Goal: Task Accomplishment & Management: Use online tool/utility

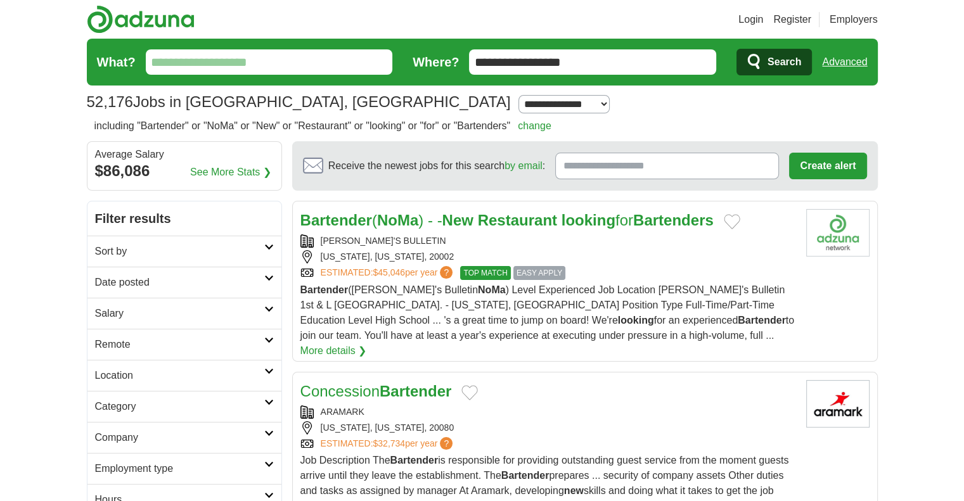
scroll to position [185, 0]
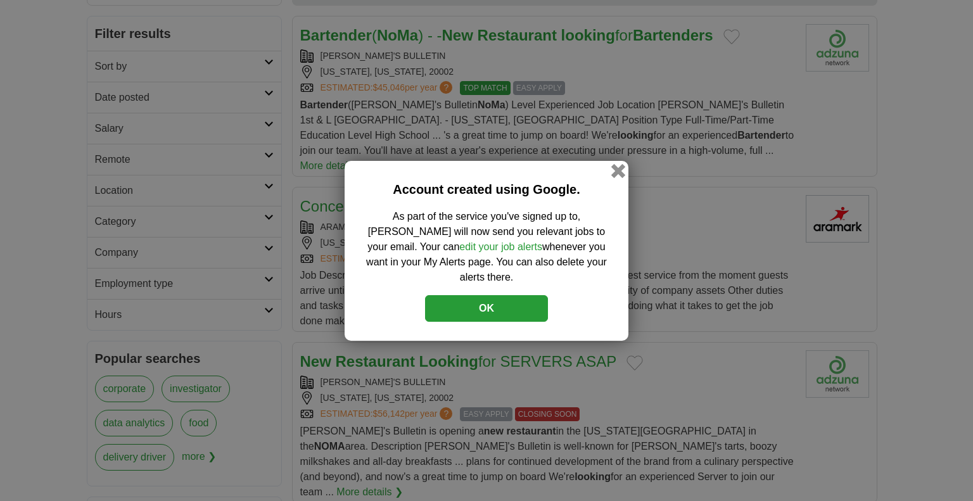
click at [614, 177] on button "button" at bounding box center [618, 170] width 14 height 14
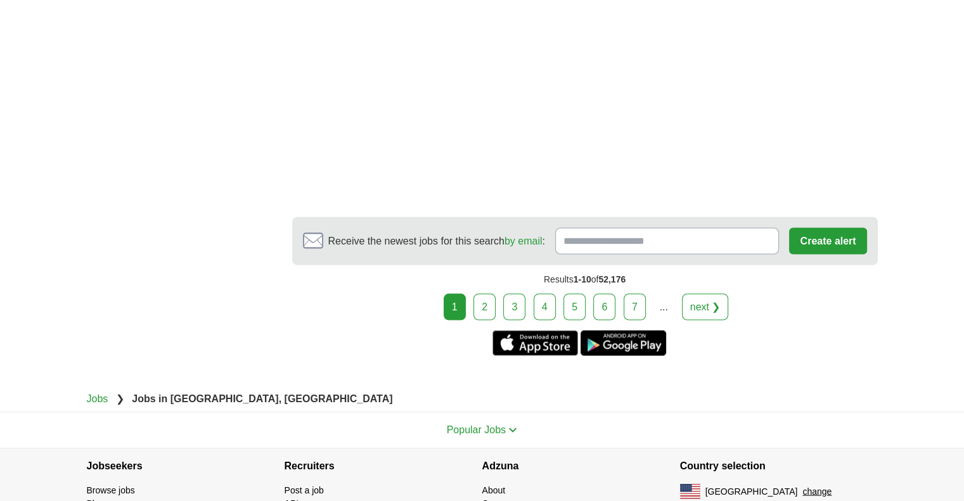
scroll to position [2591, 0]
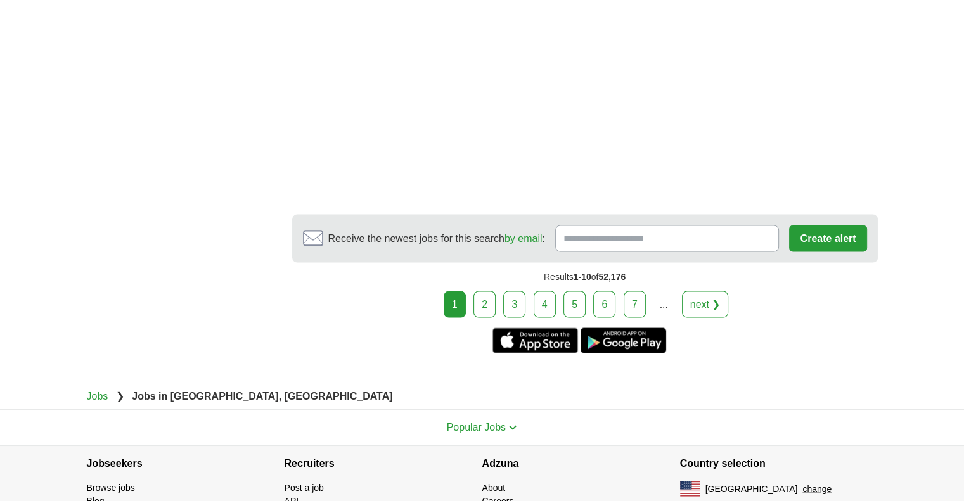
click at [484, 291] on link "2" at bounding box center [484, 304] width 22 height 27
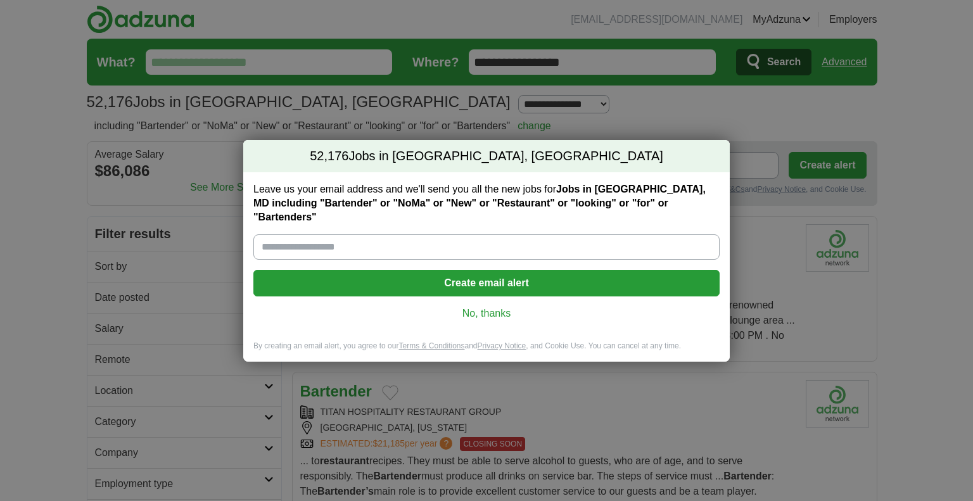
click at [494, 307] on link "No, thanks" at bounding box center [487, 314] width 446 height 14
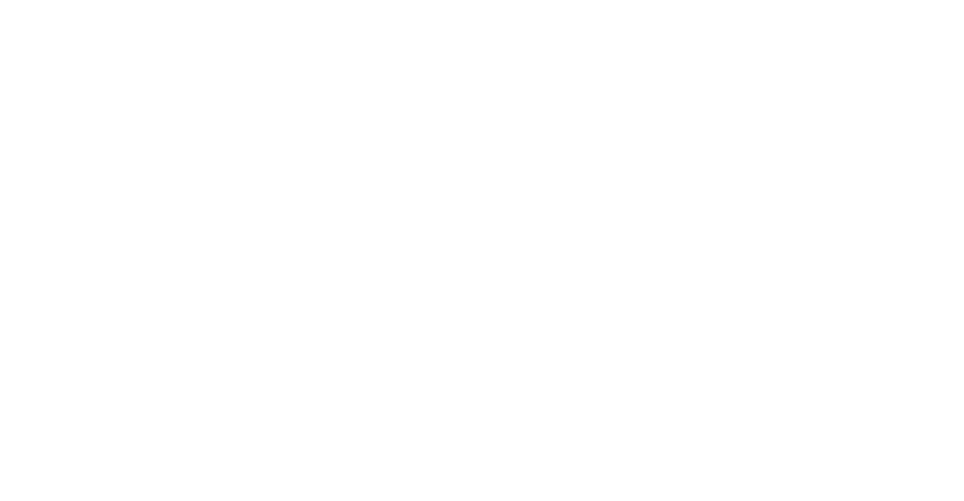
scroll to position [2420, 0]
